Goal: Find specific page/section: Find specific page/section

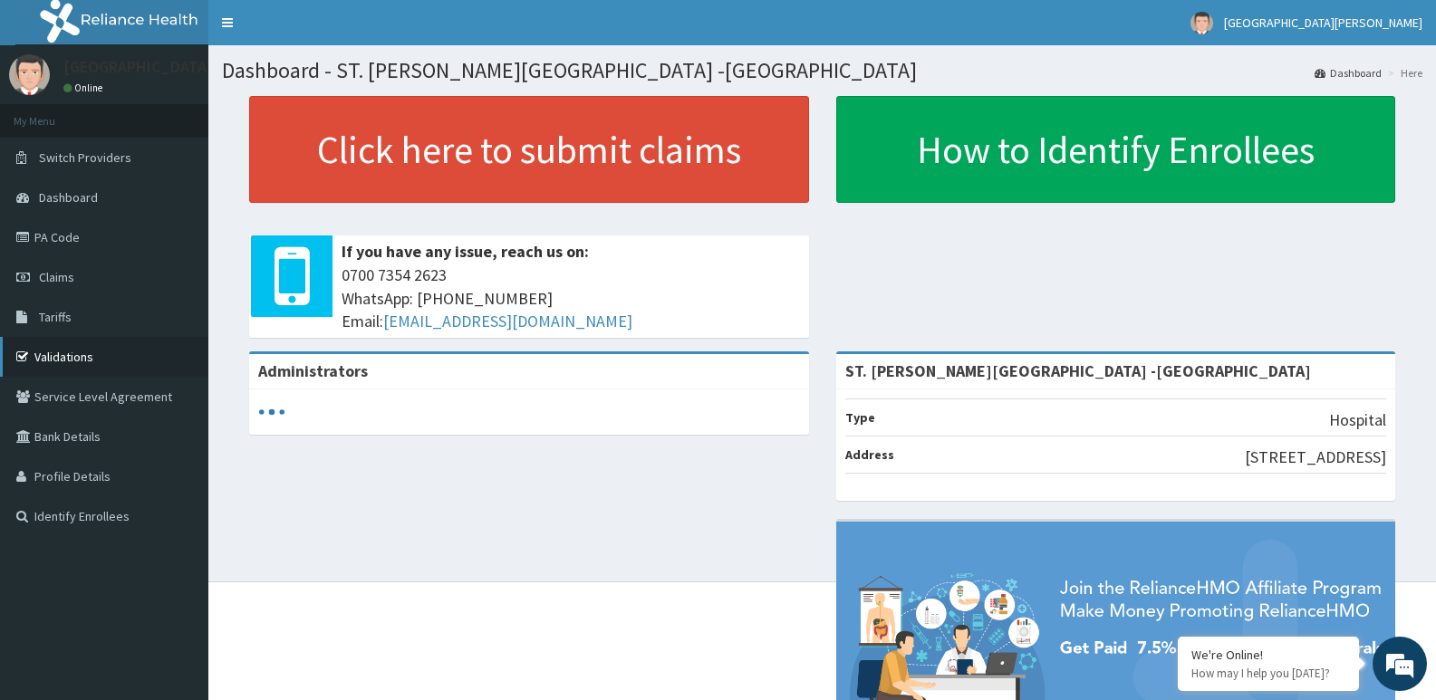
click at [75, 355] on link "Validations" at bounding box center [104, 357] width 208 height 40
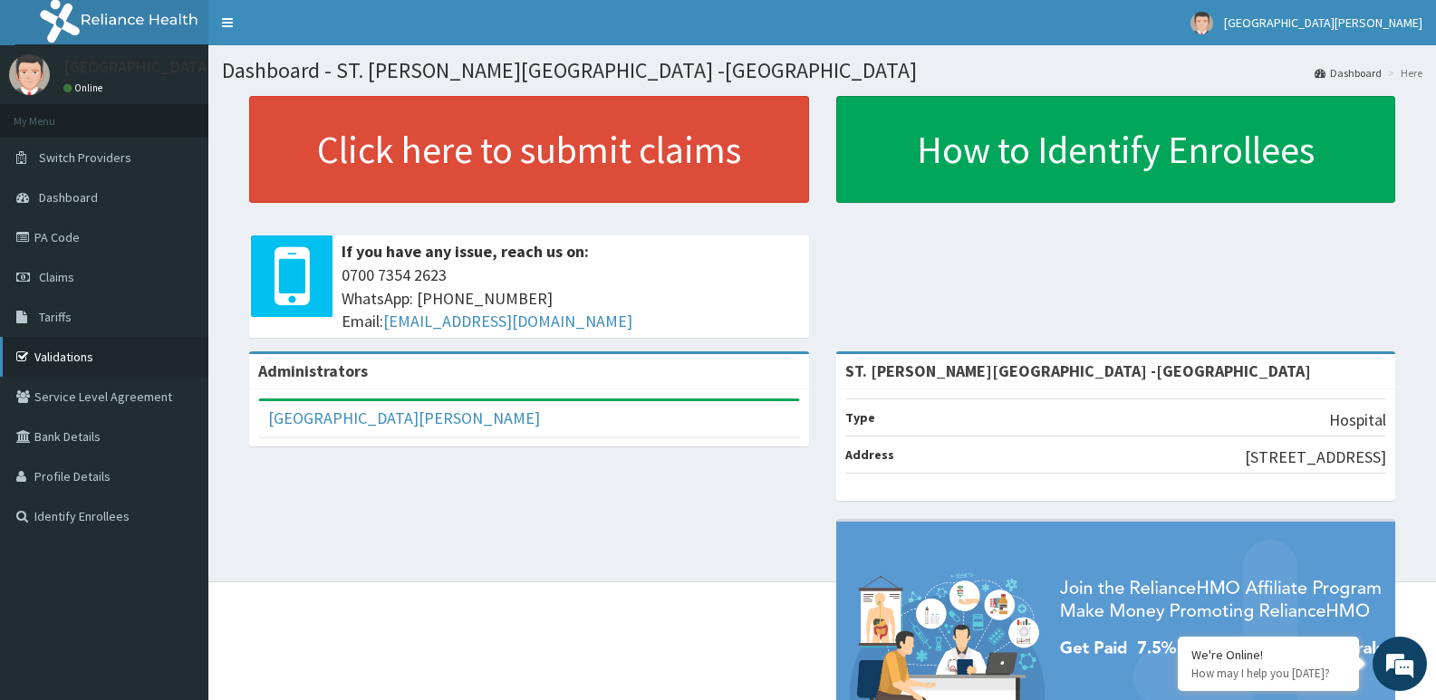
click at [41, 358] on link "Validations" at bounding box center [104, 357] width 208 height 40
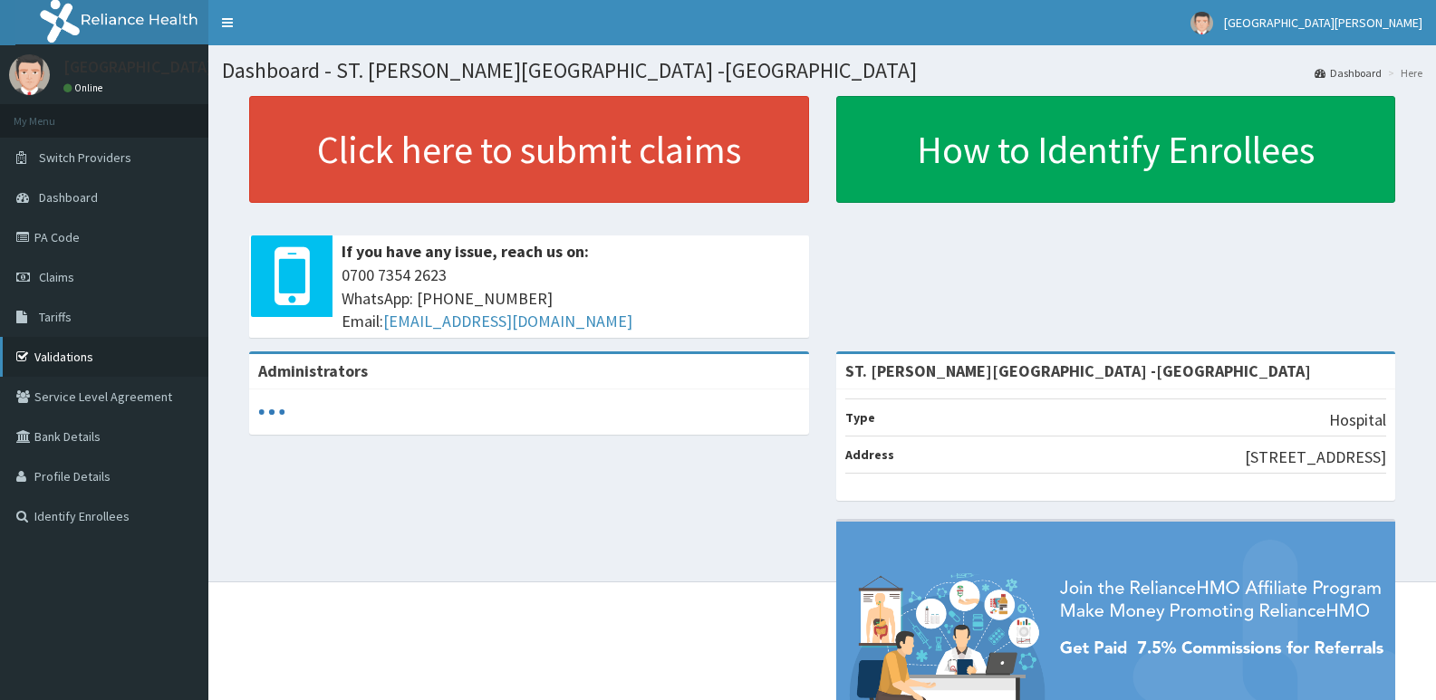
click at [65, 357] on link "Validations" at bounding box center [104, 357] width 208 height 40
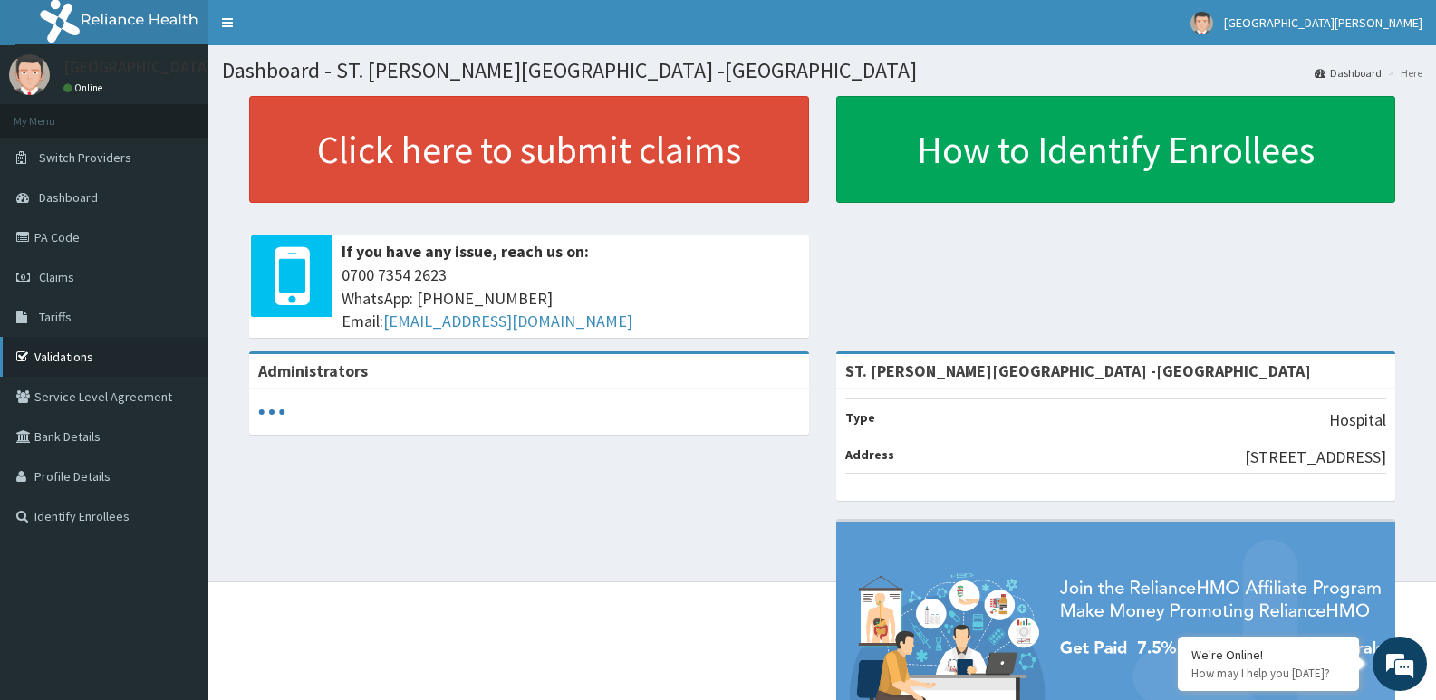
click at [84, 361] on link "Validations" at bounding box center [104, 357] width 208 height 40
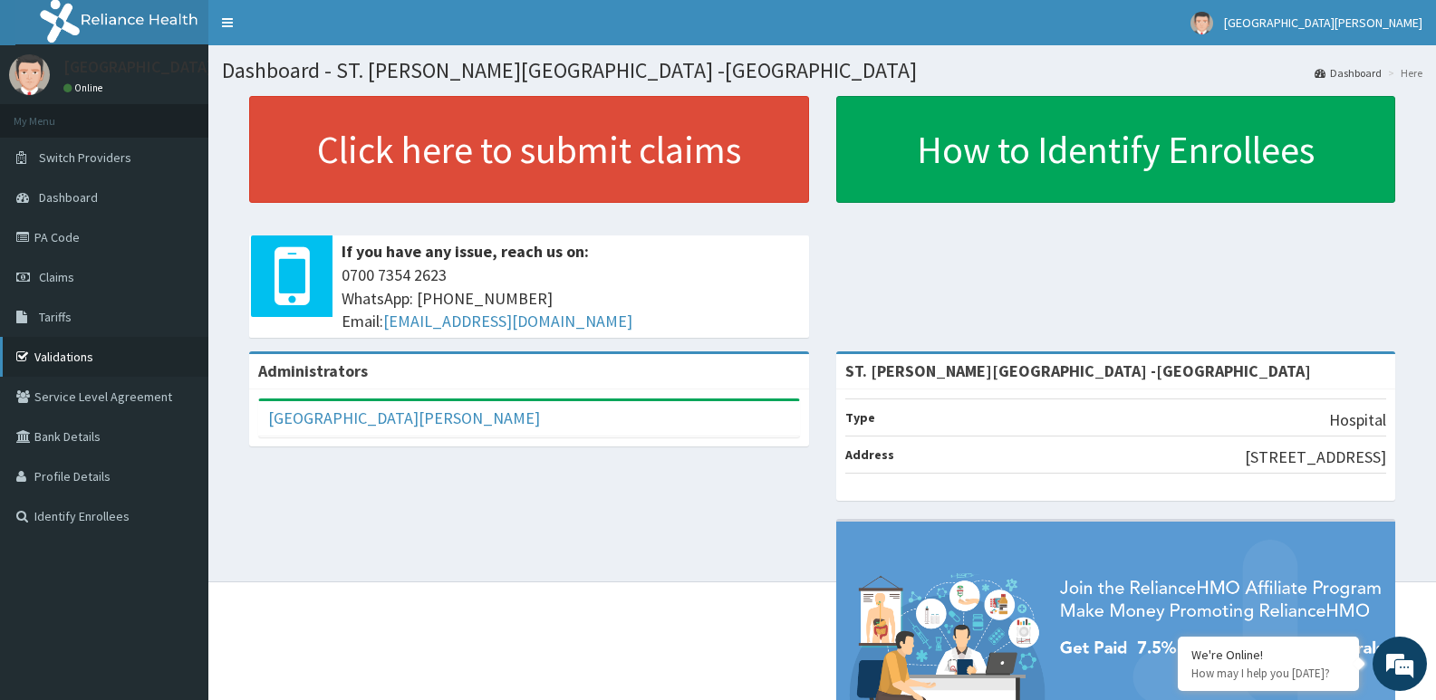
click at [53, 361] on link "Validations" at bounding box center [104, 357] width 208 height 40
